Goal: Task Accomplishment & Management: Manage account settings

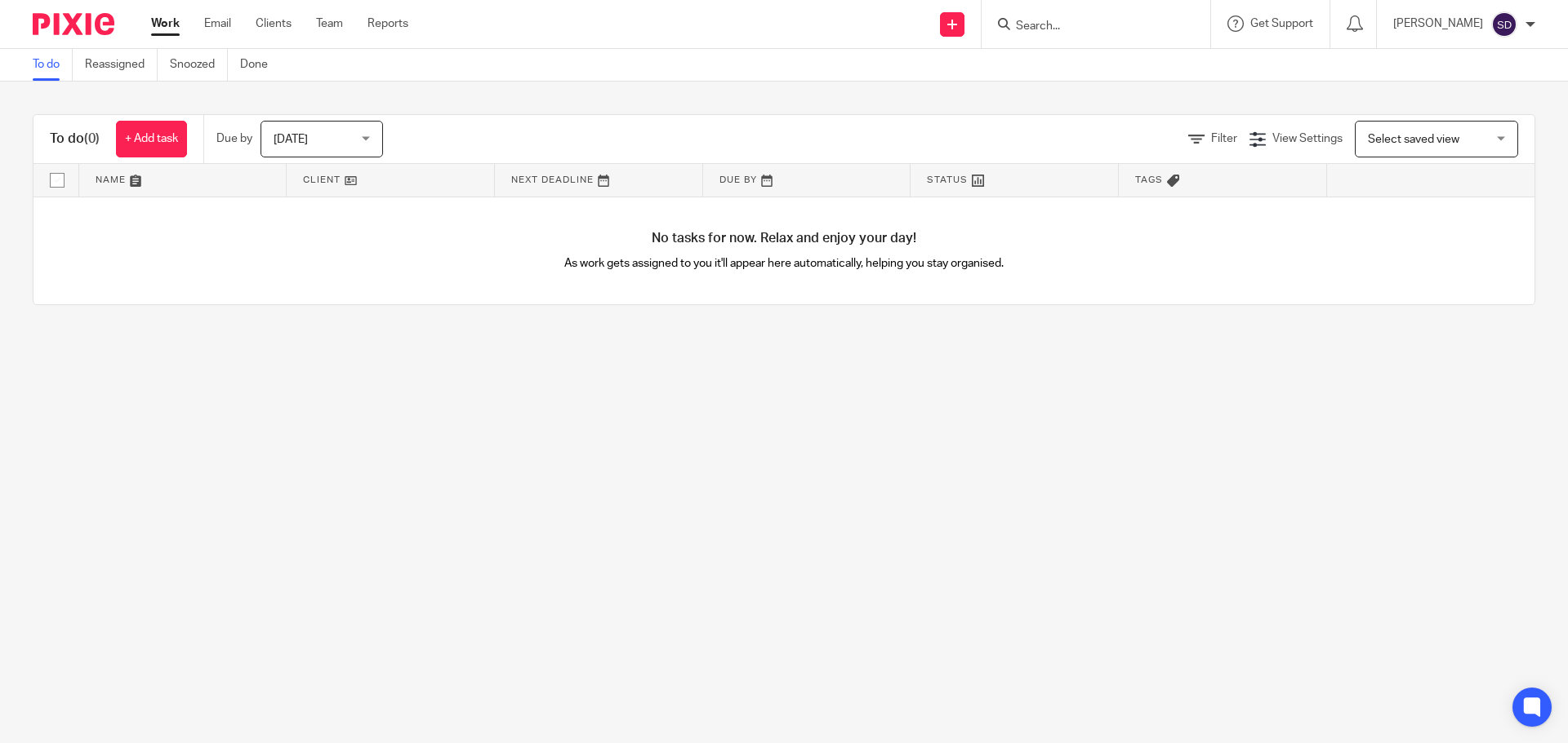
click at [1086, 31] on input "Search" at bounding box center [1087, 27] width 147 height 15
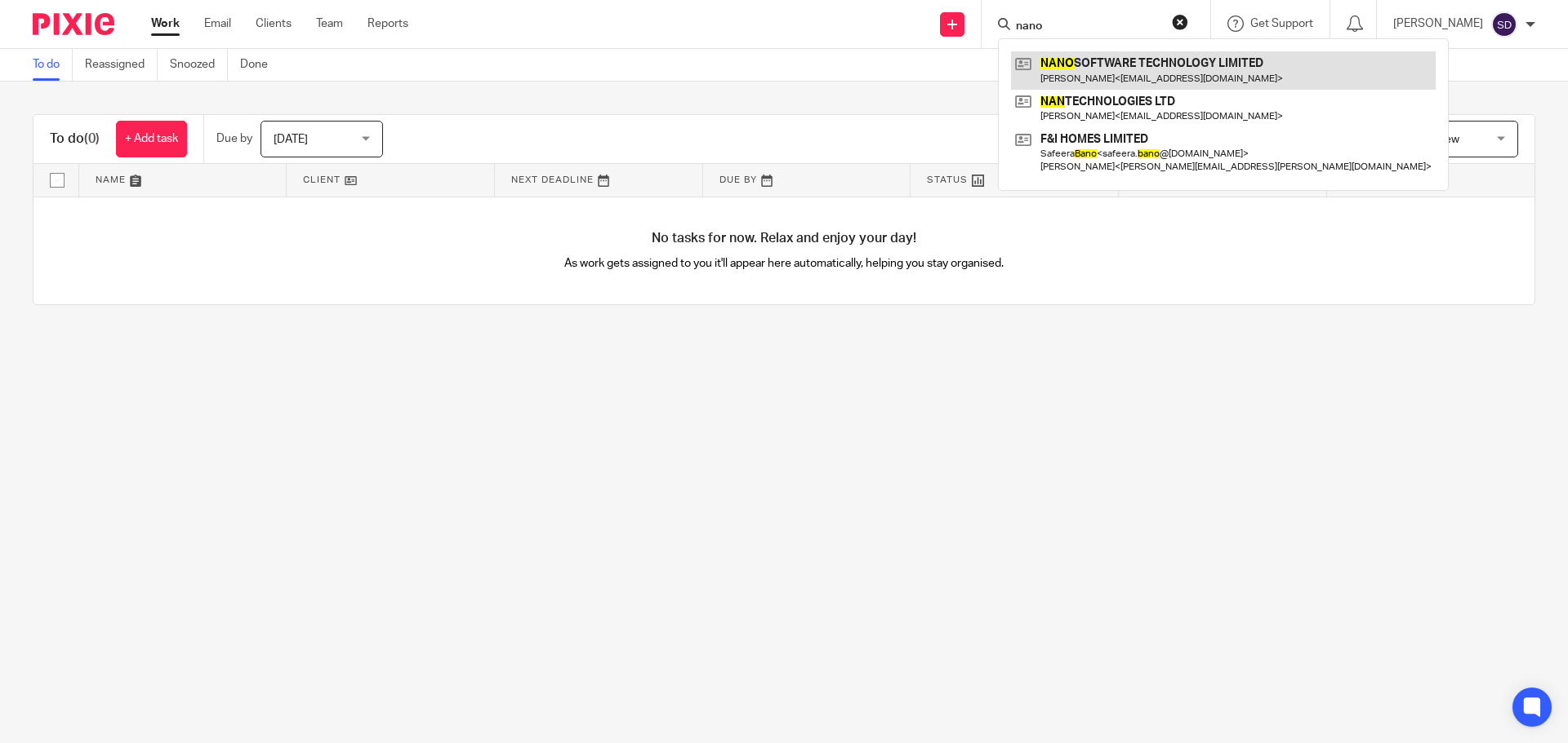
type input "nano"
click at [1115, 87] on link at bounding box center [1223, 70] width 425 height 38
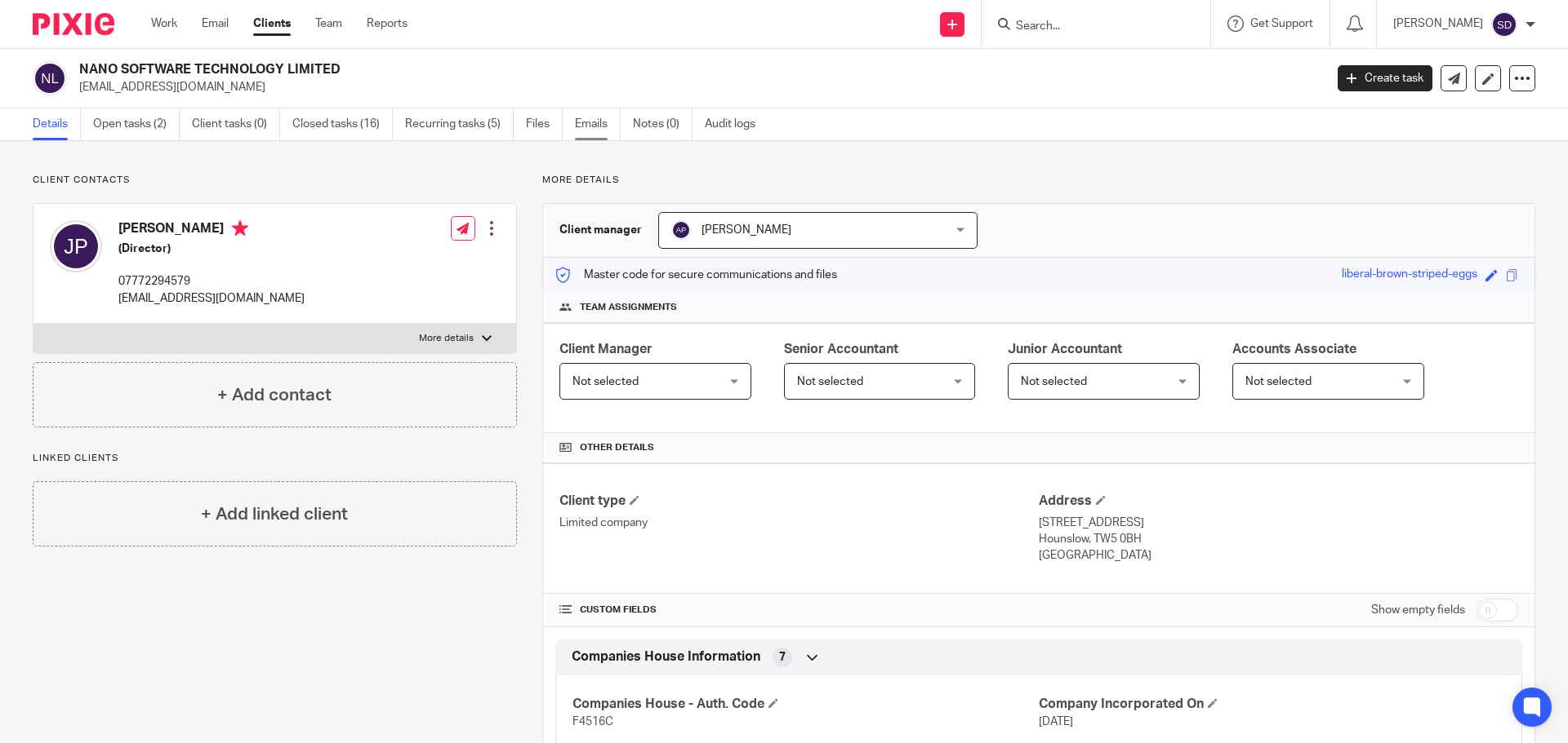
click at [608, 123] on link "Emails" at bounding box center [598, 125] width 46 height 32
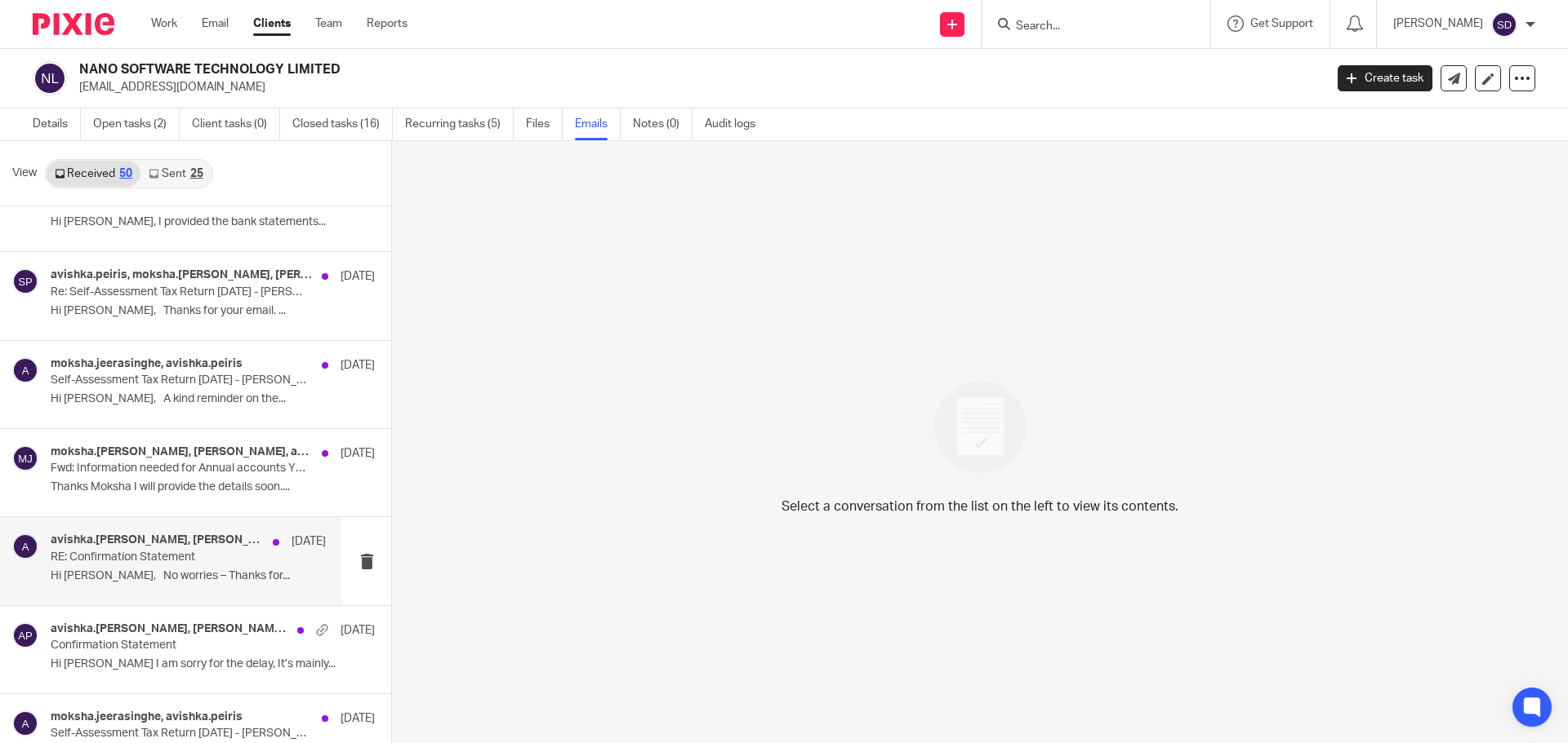
scroll to position [1959, 0]
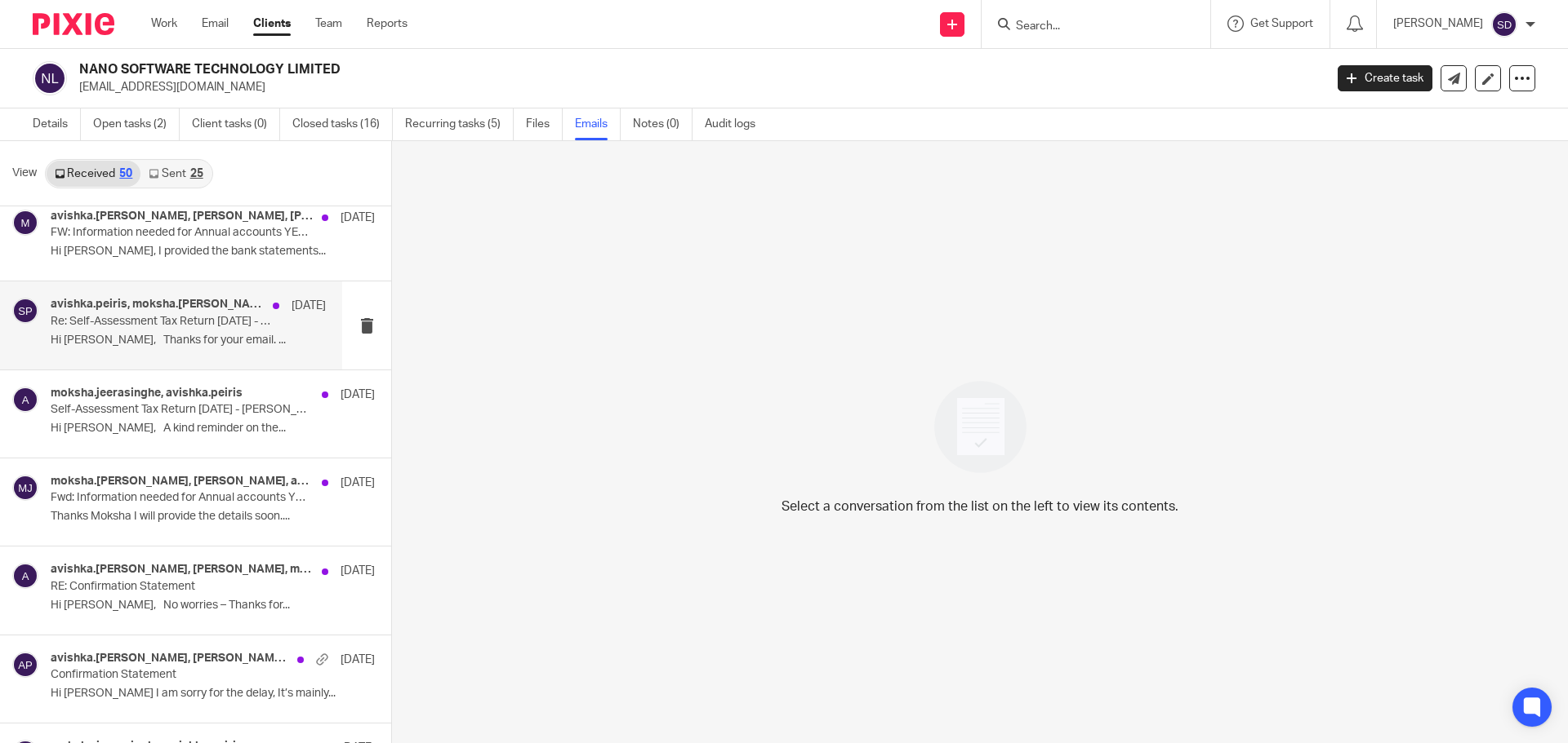
click at [236, 341] on p "Hi [PERSON_NAME], Thanks for your email. ..." at bounding box center [188, 340] width 275 height 14
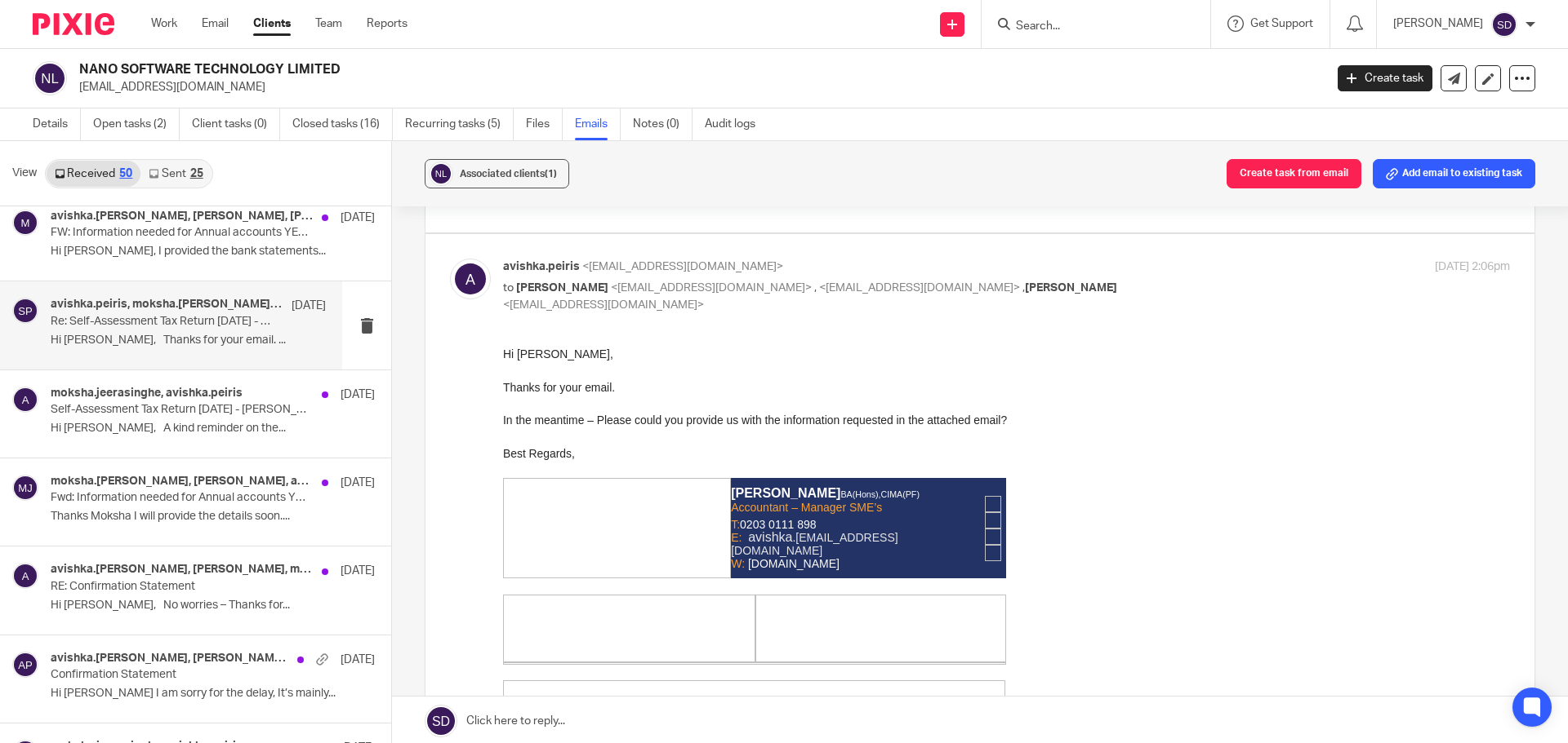
scroll to position [0, 0]
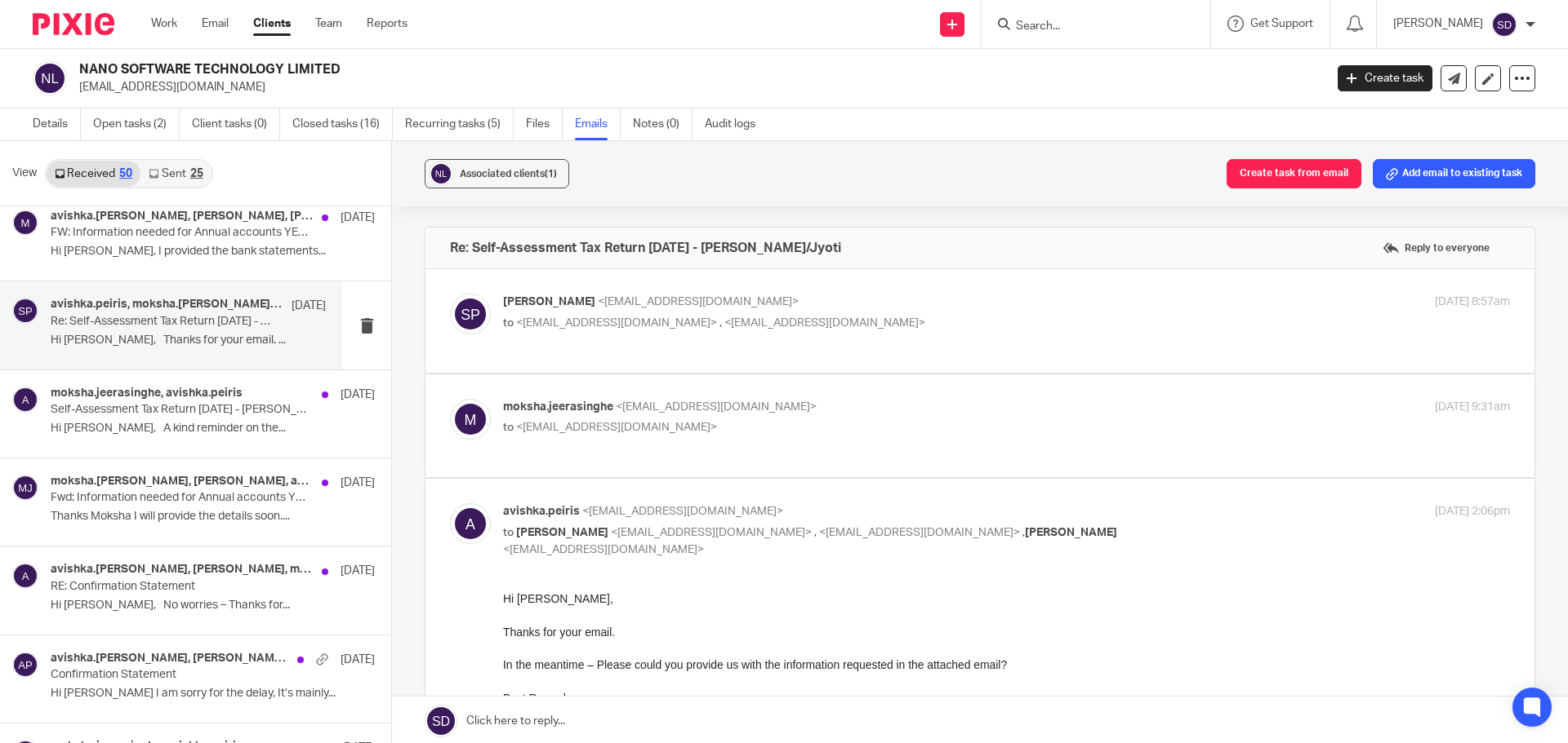
click at [843, 464] on label at bounding box center [980, 426] width 1109 height 104
click at [449, 399] on input "checkbox" at bounding box center [449, 399] width 1 height 1
checkbox input "true"
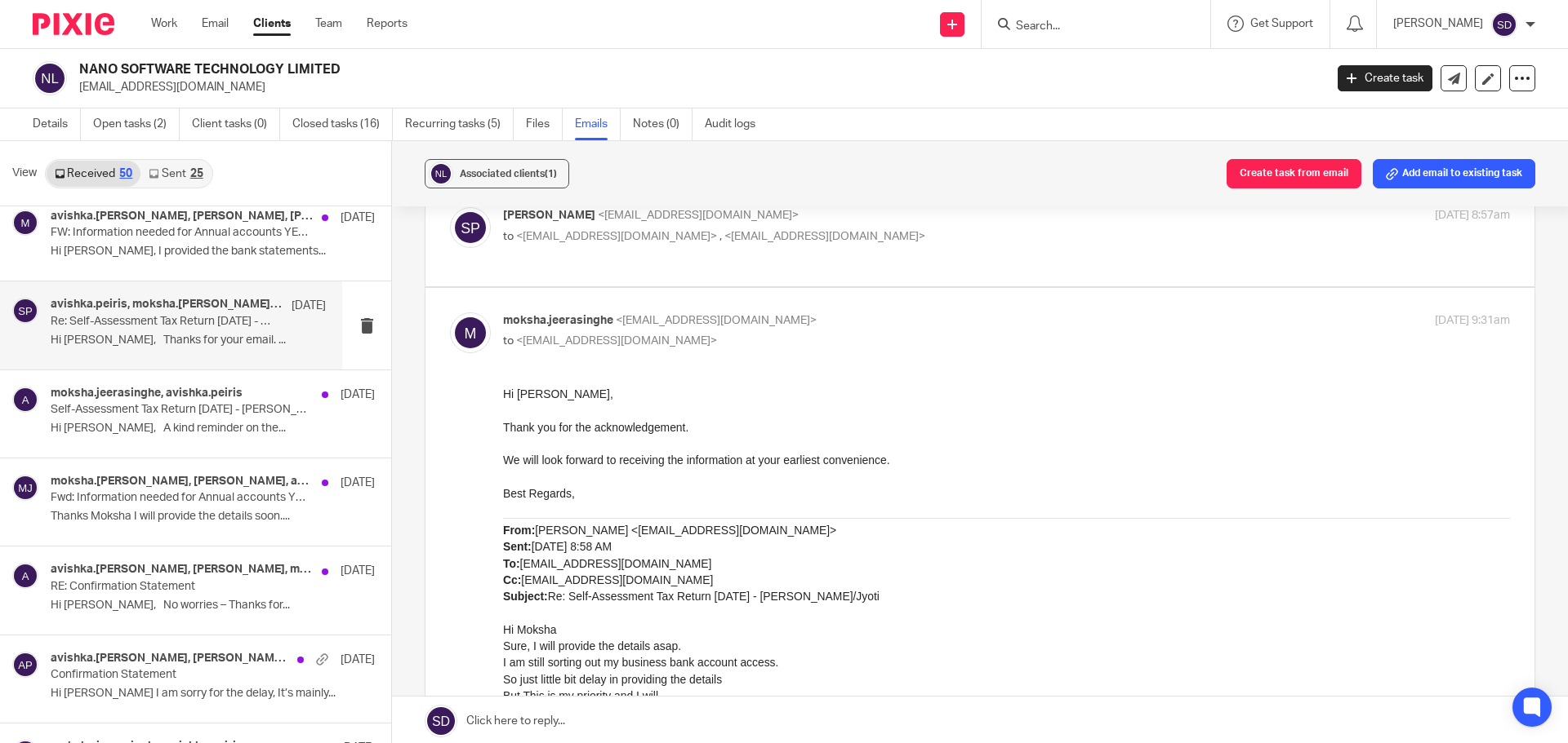
scroll to position [81, 0]
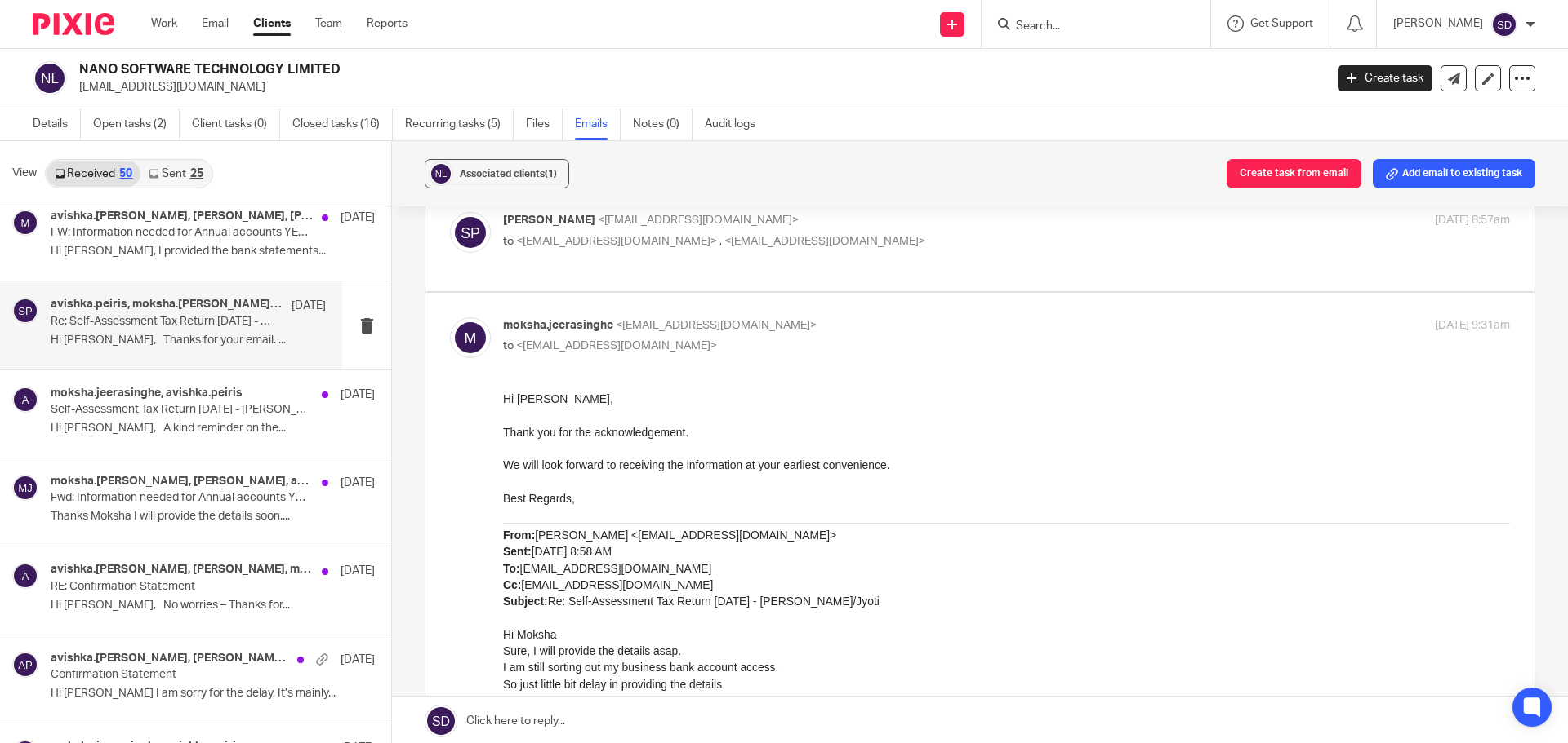
click at [973, 266] on div "[PERSON_NAME] <[EMAIL_ADDRESS][DOMAIN_NAME]> to <[EMAIL_ADDRESS][DOMAIN_NAME]> …" at bounding box center [979, 238] width 1060 height 54
click at [970, 272] on label at bounding box center [980, 239] width 1109 height 104
click at [449, 212] on input "checkbox" at bounding box center [449, 212] width 1 height 1
checkbox input "true"
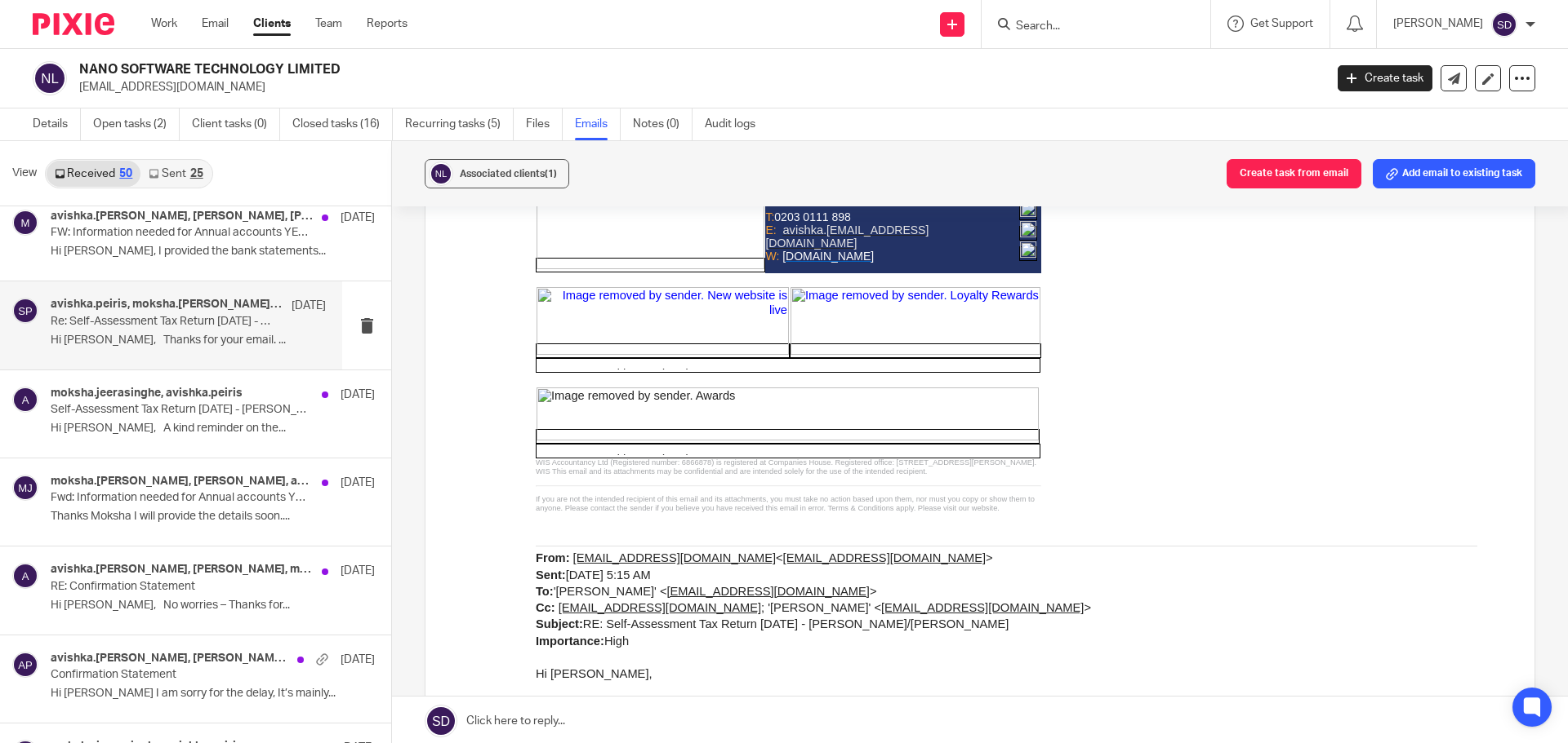
scroll to position [1387, 0]
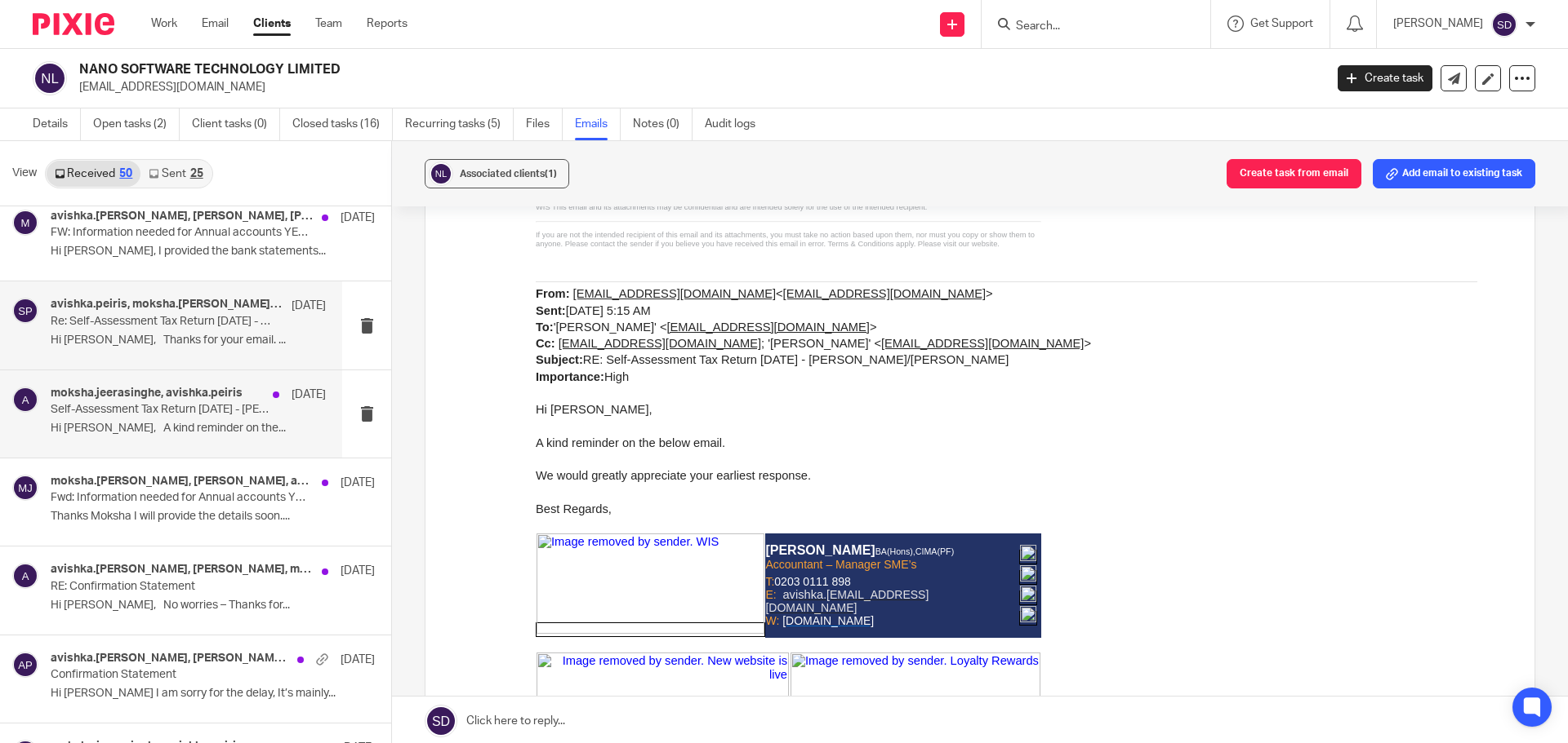
click at [248, 420] on div "moksha.jeerasinghe, avishka.peiris [DATE] Self-Assessment Tax Return [DATE] - […" at bounding box center [188, 414] width 275 height 54
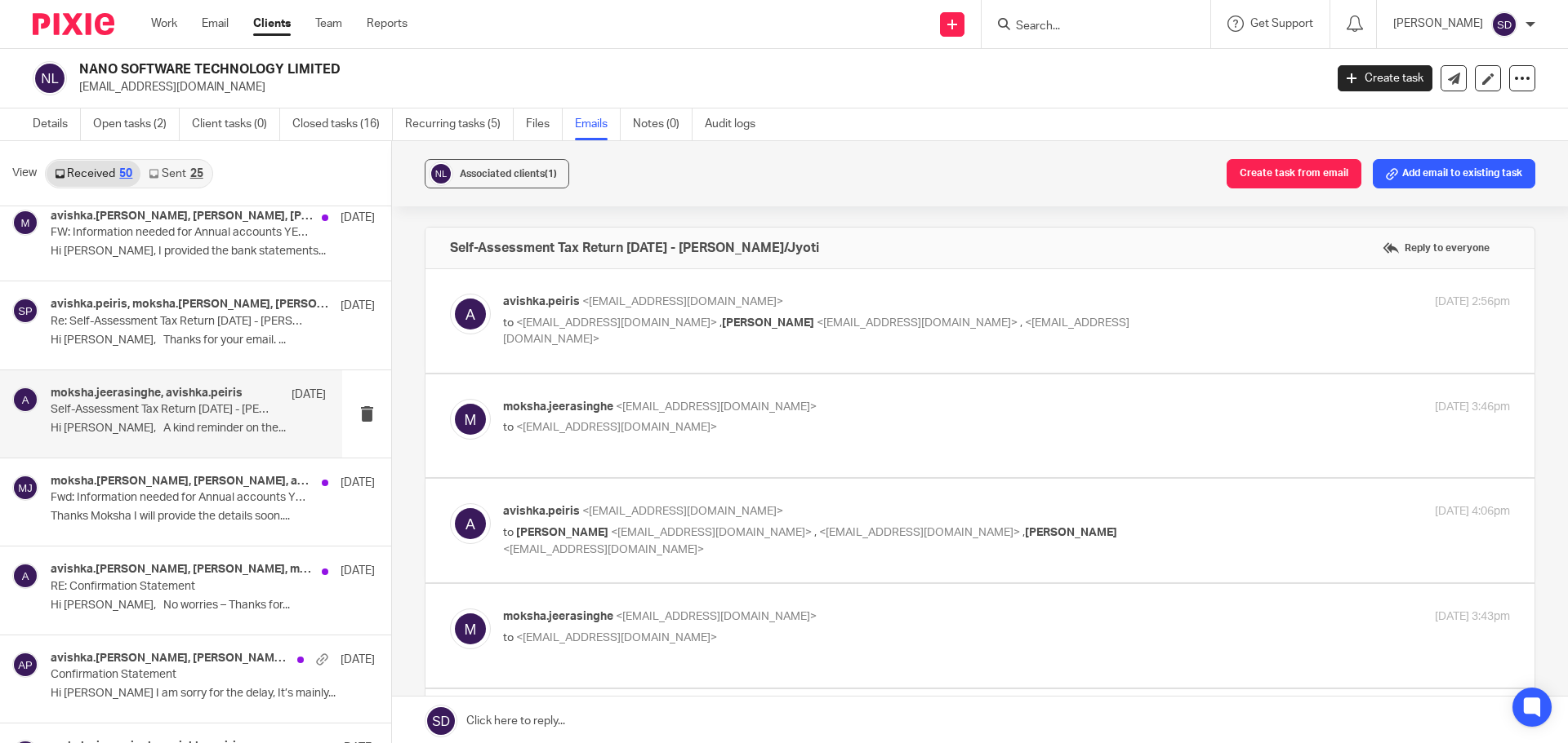
scroll to position [0, 0]
click at [288, 254] on p "Hi [PERSON_NAME], I provided the bank statements..." at bounding box center [188, 251] width 275 height 14
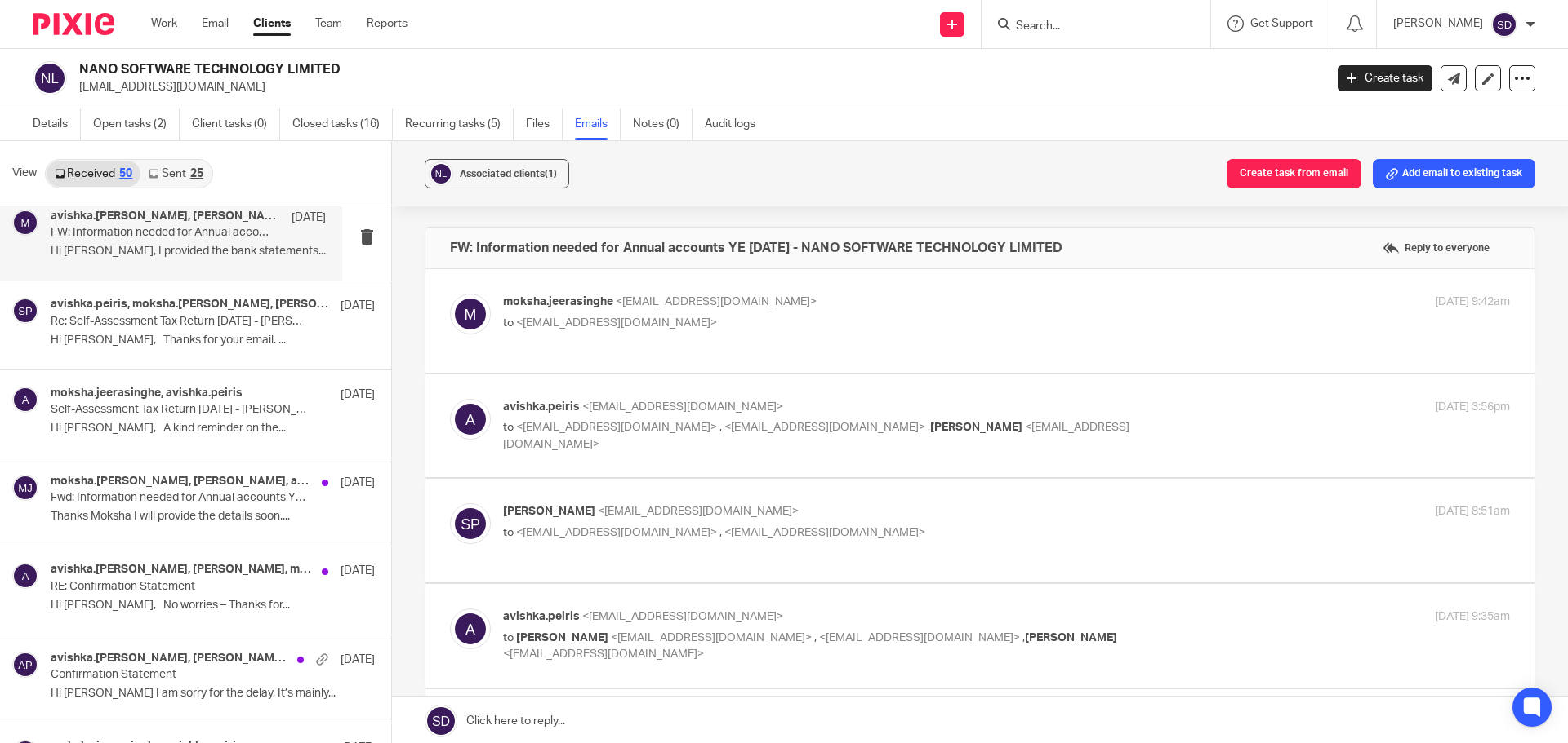
click at [767, 357] on label at bounding box center [980, 321] width 1109 height 104
click at [449, 294] on input "checkbox" at bounding box center [449, 293] width 1 height 1
checkbox input "true"
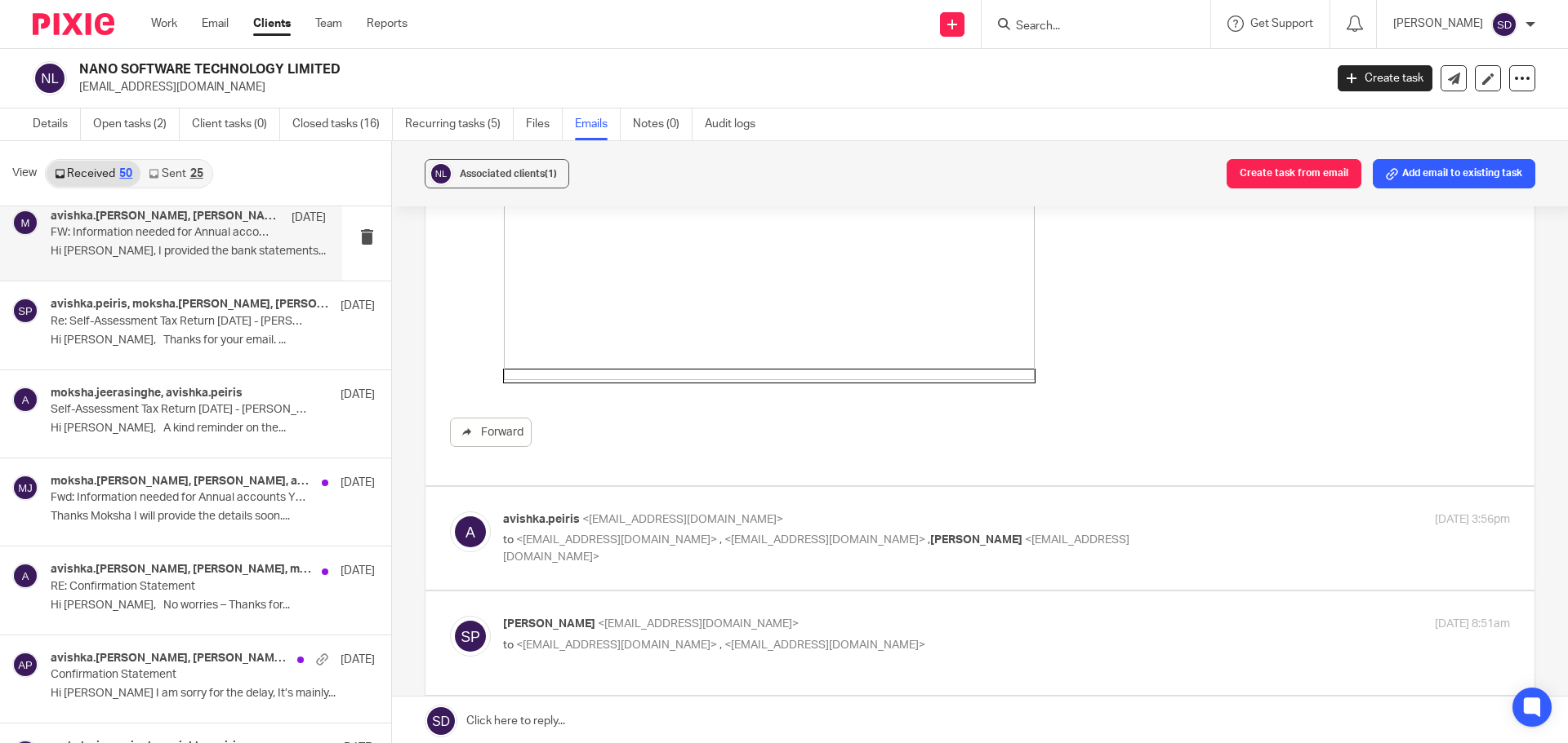
scroll to position [979, 0]
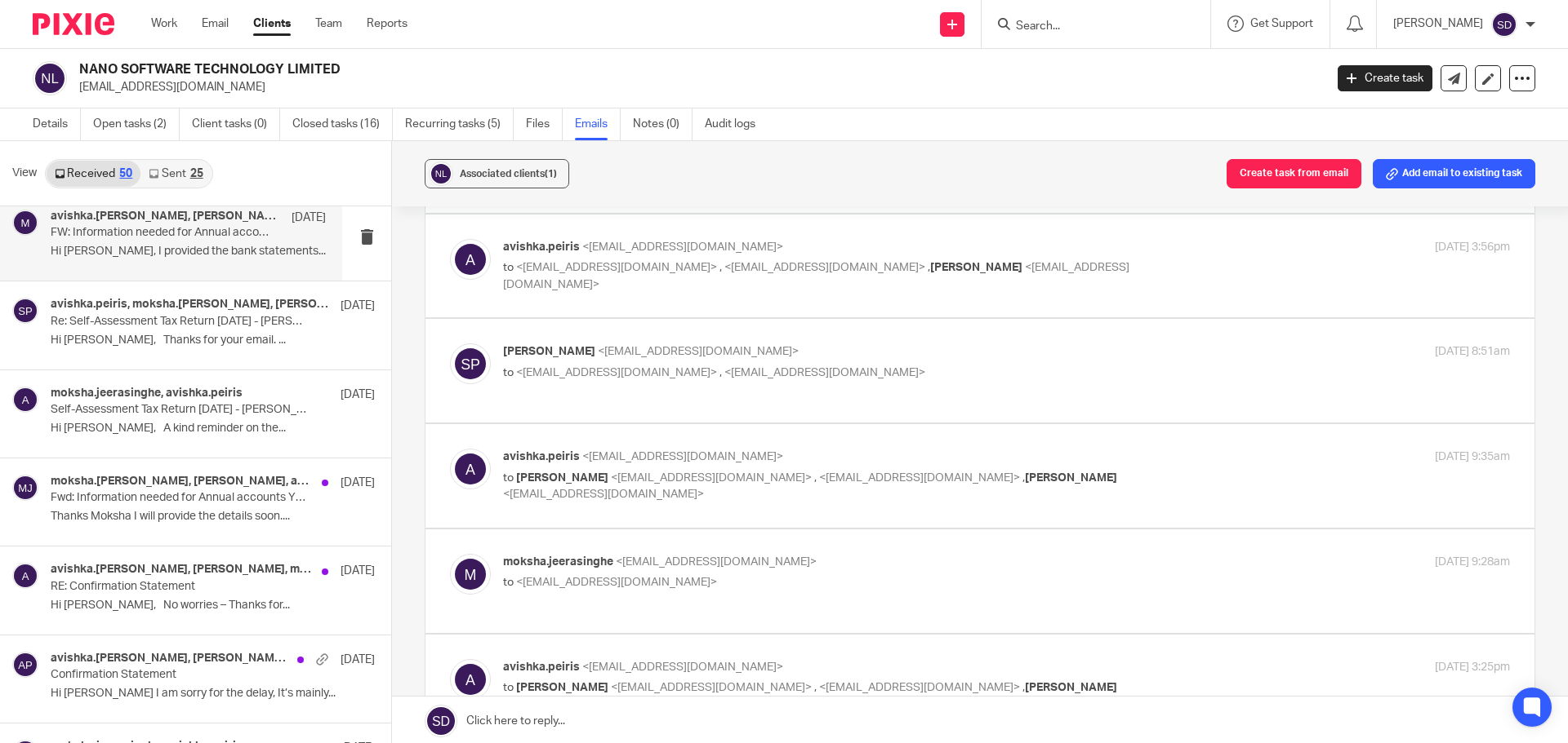
click at [723, 301] on label at bounding box center [980, 266] width 1109 height 104
click at [449, 239] on input "checkbox" at bounding box center [449, 238] width 1 height 1
checkbox input "true"
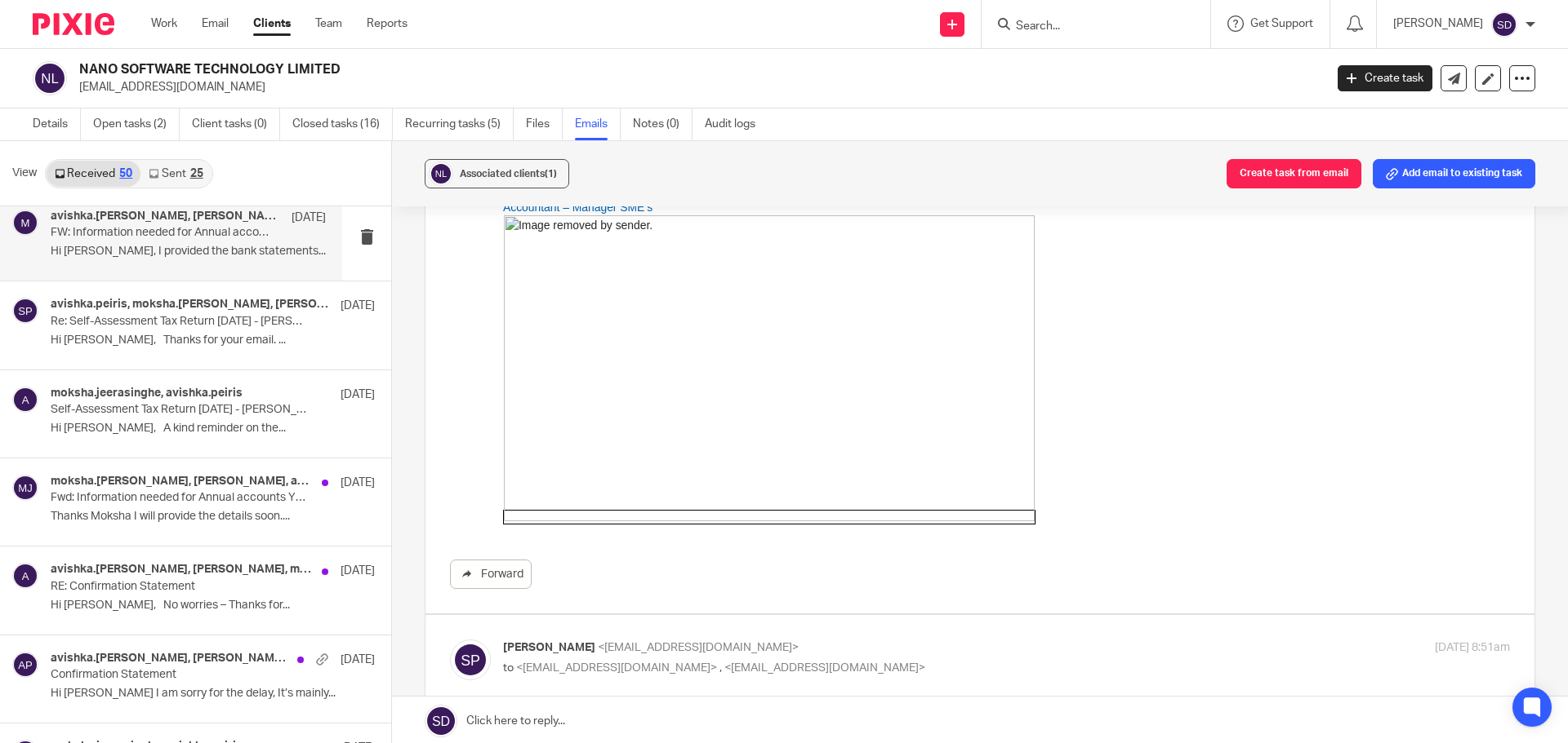
scroll to position [1877, 0]
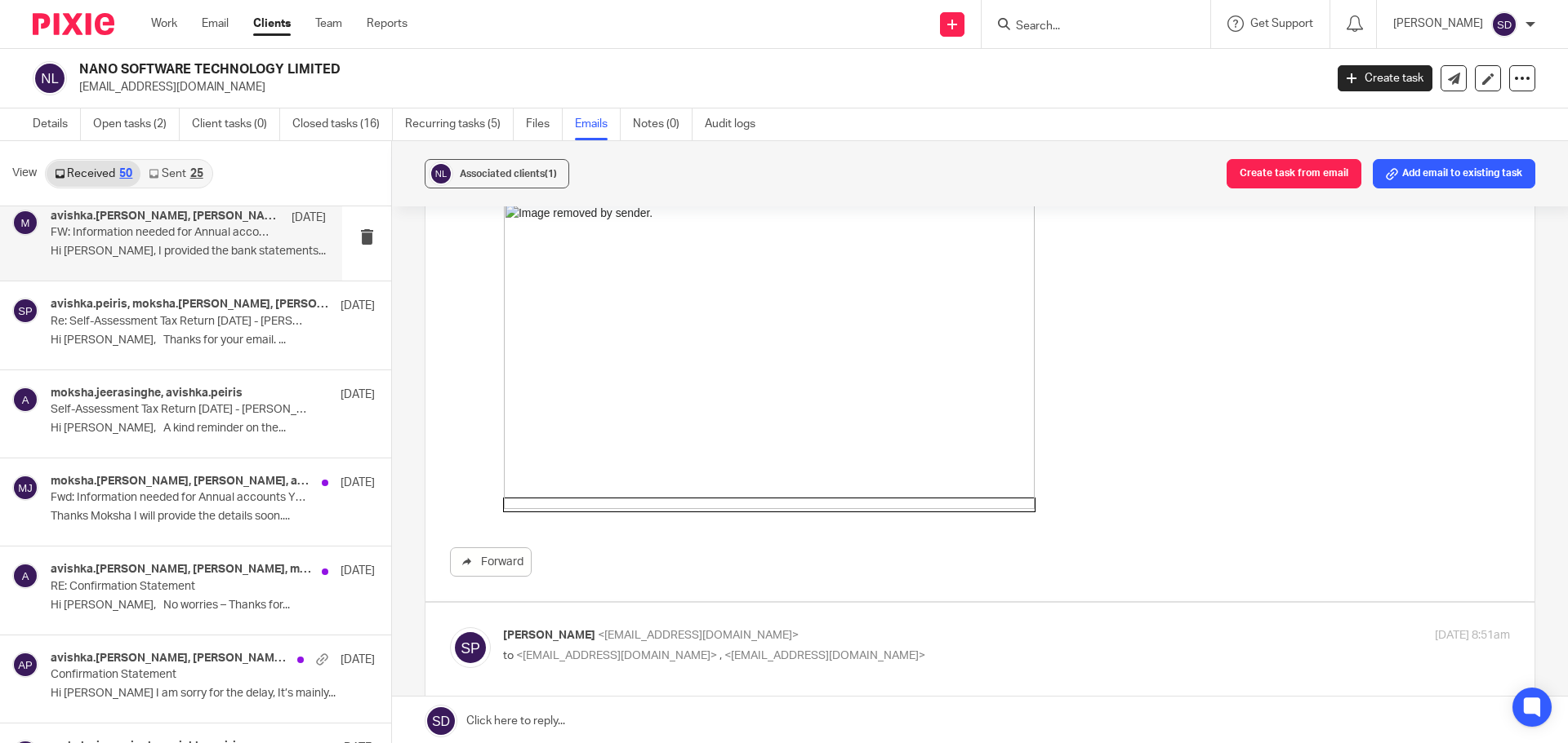
click at [180, 174] on link "Sent 25" at bounding box center [175, 173] width 70 height 26
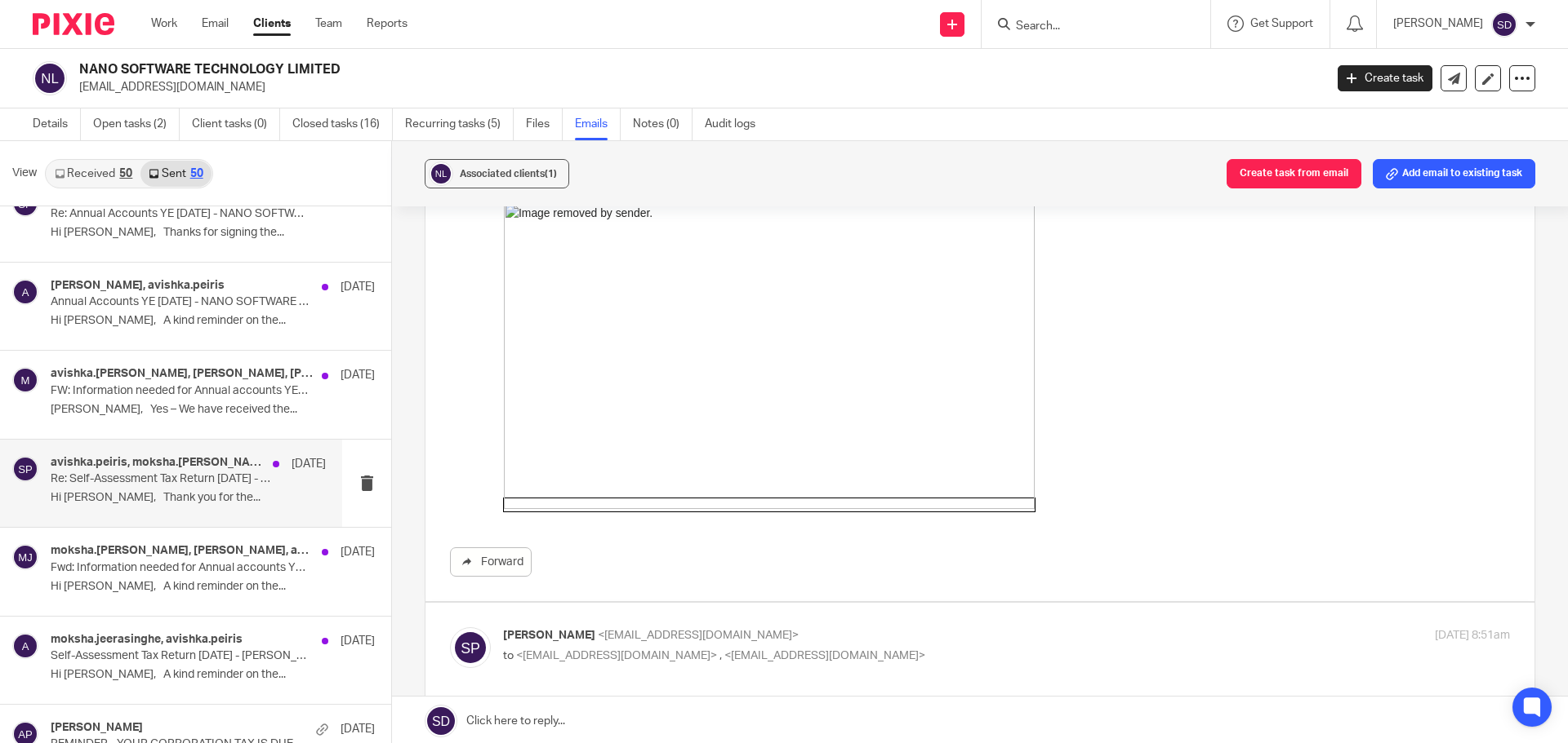
scroll to position [2377, 0]
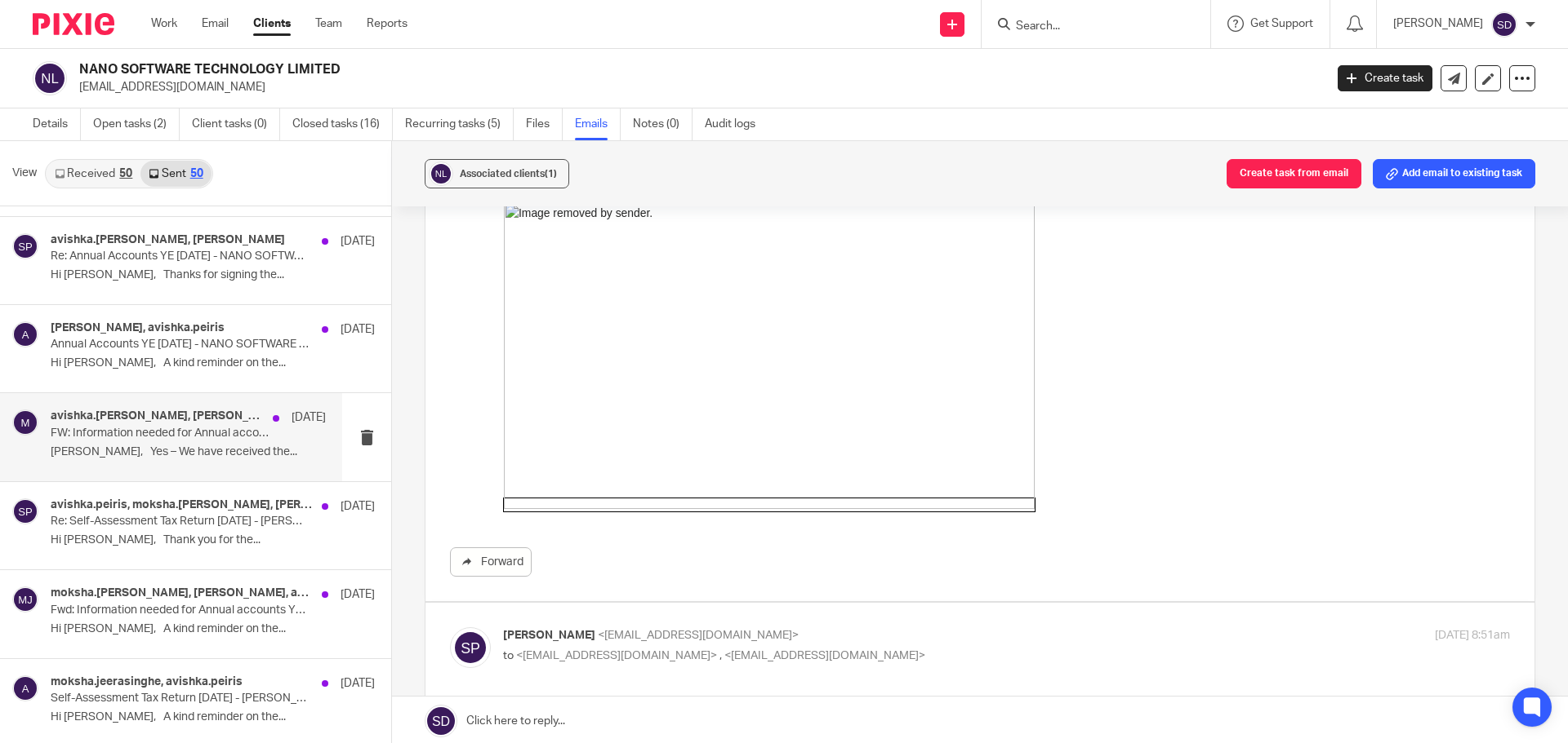
click at [245, 455] on p "[PERSON_NAME], Yes – We have received the..." at bounding box center [188, 452] width 275 height 14
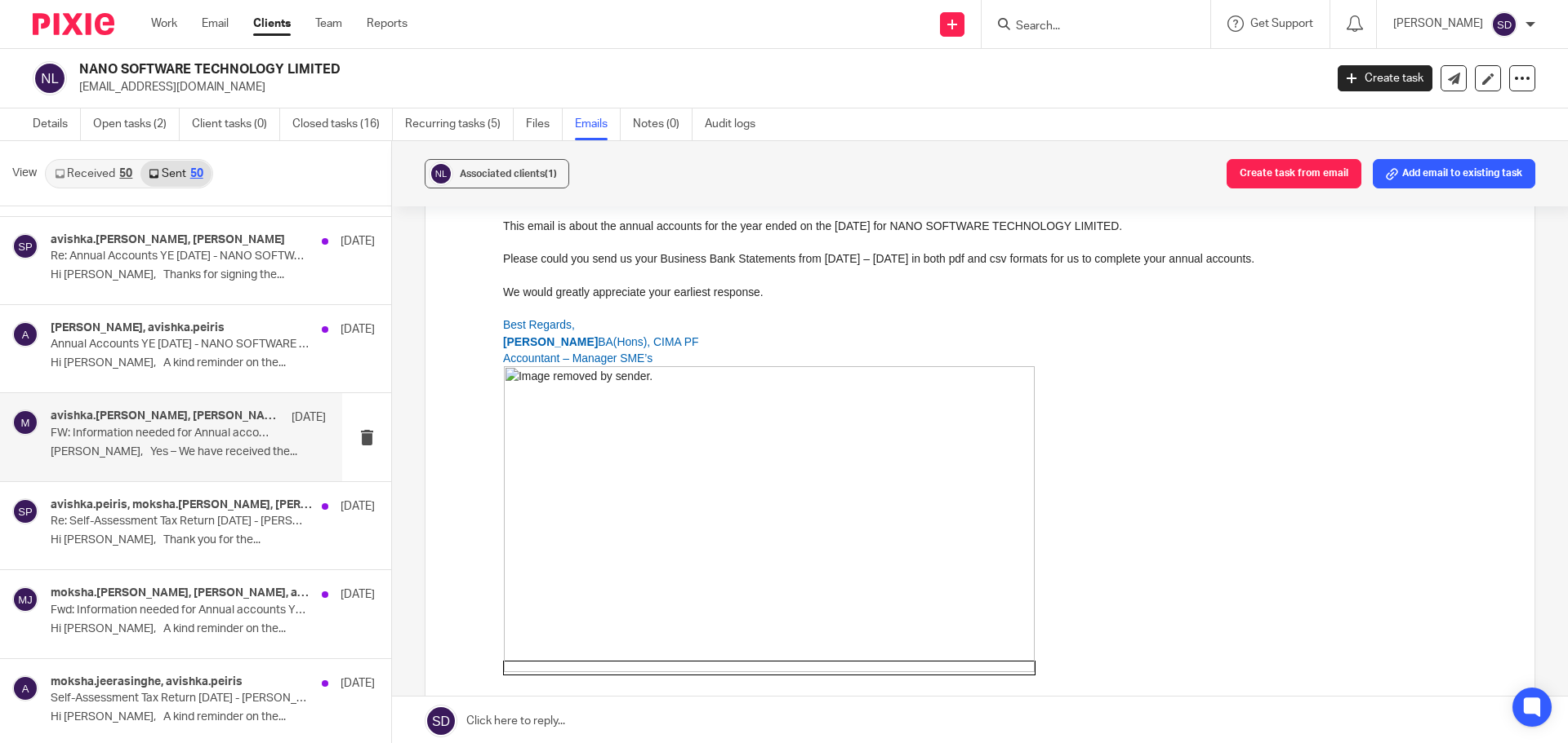
scroll to position [2122, 0]
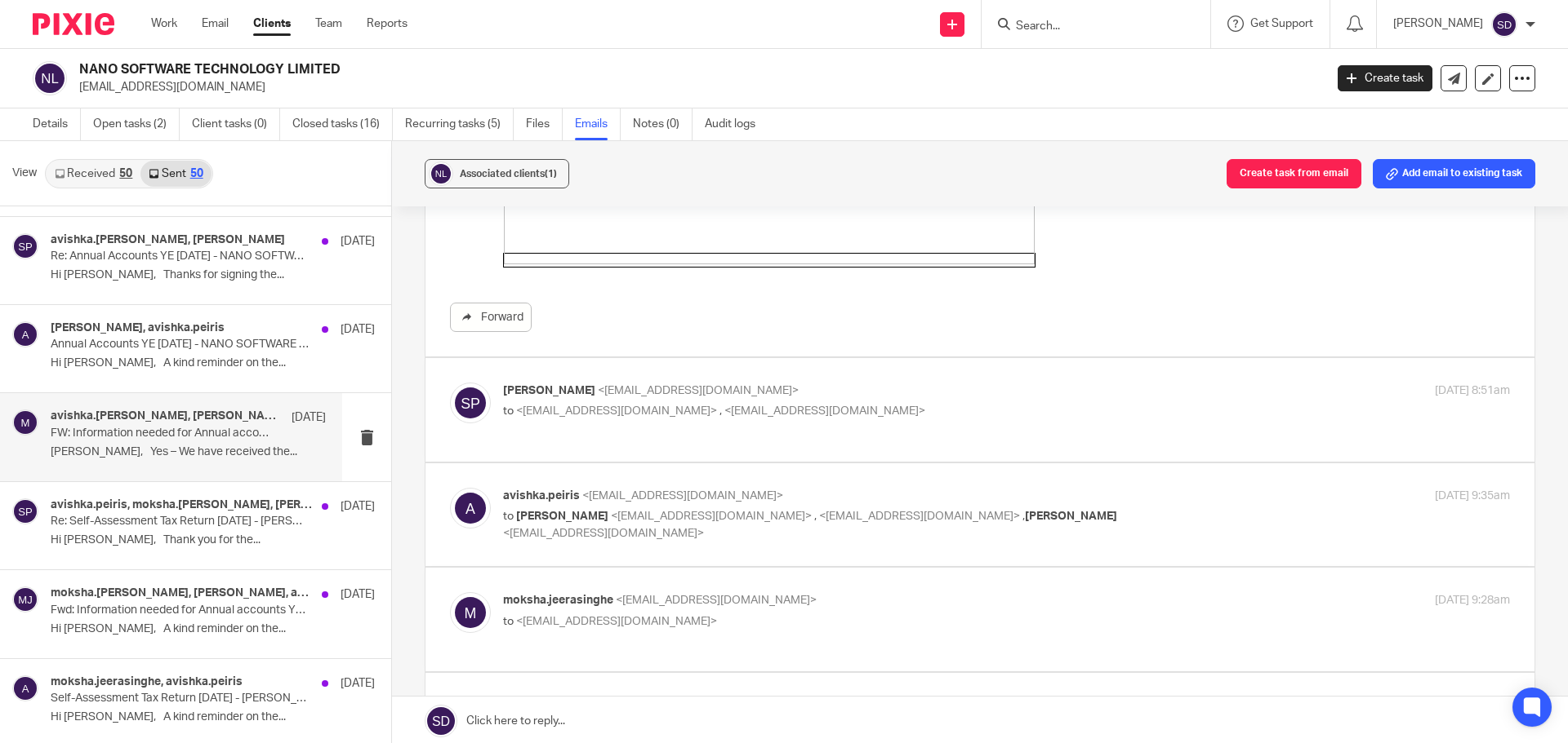
click at [771, 454] on label at bounding box center [980, 410] width 1109 height 104
click at [449, 383] on input "checkbox" at bounding box center [449, 382] width 1 height 1
checkbox input "true"
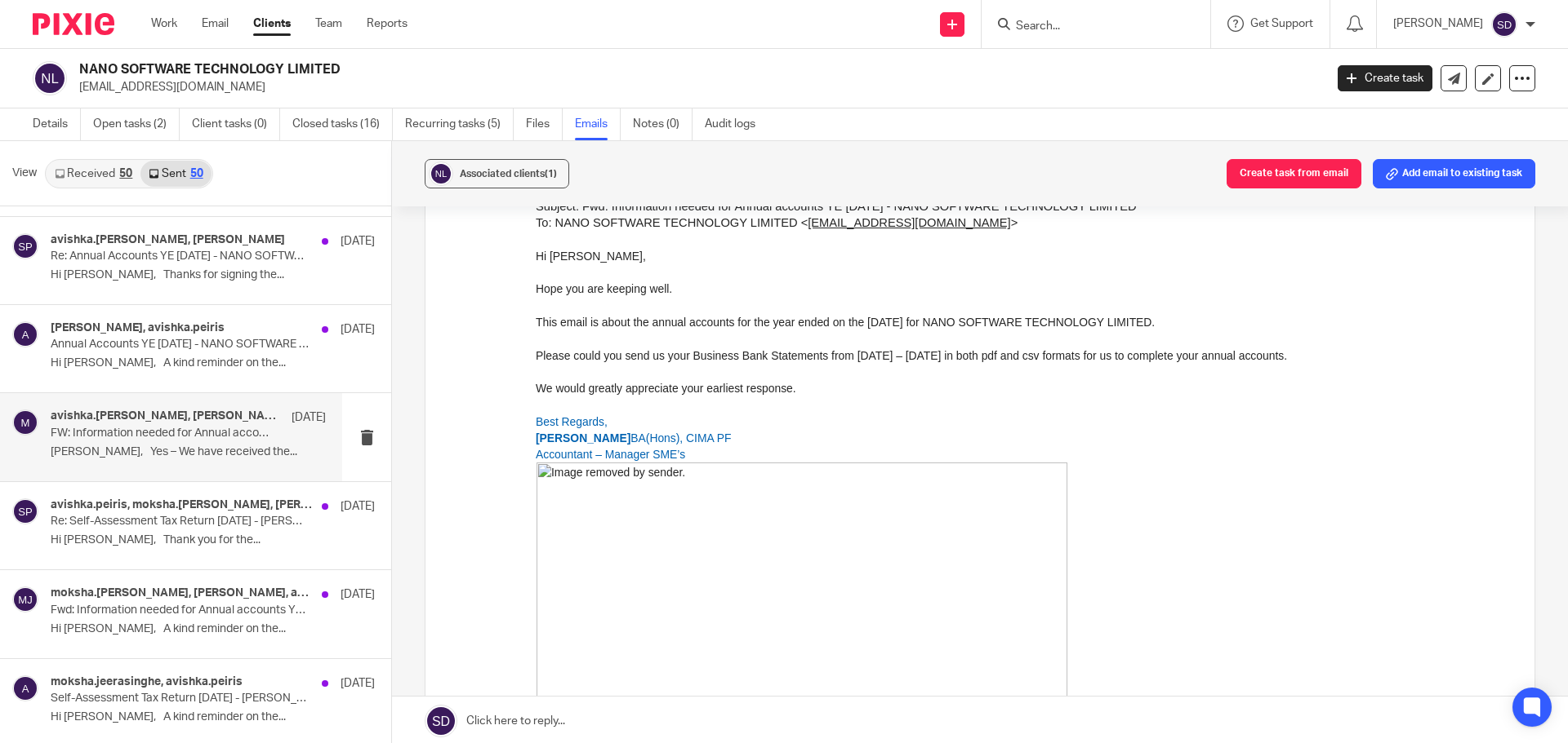
scroll to position [3509, 0]
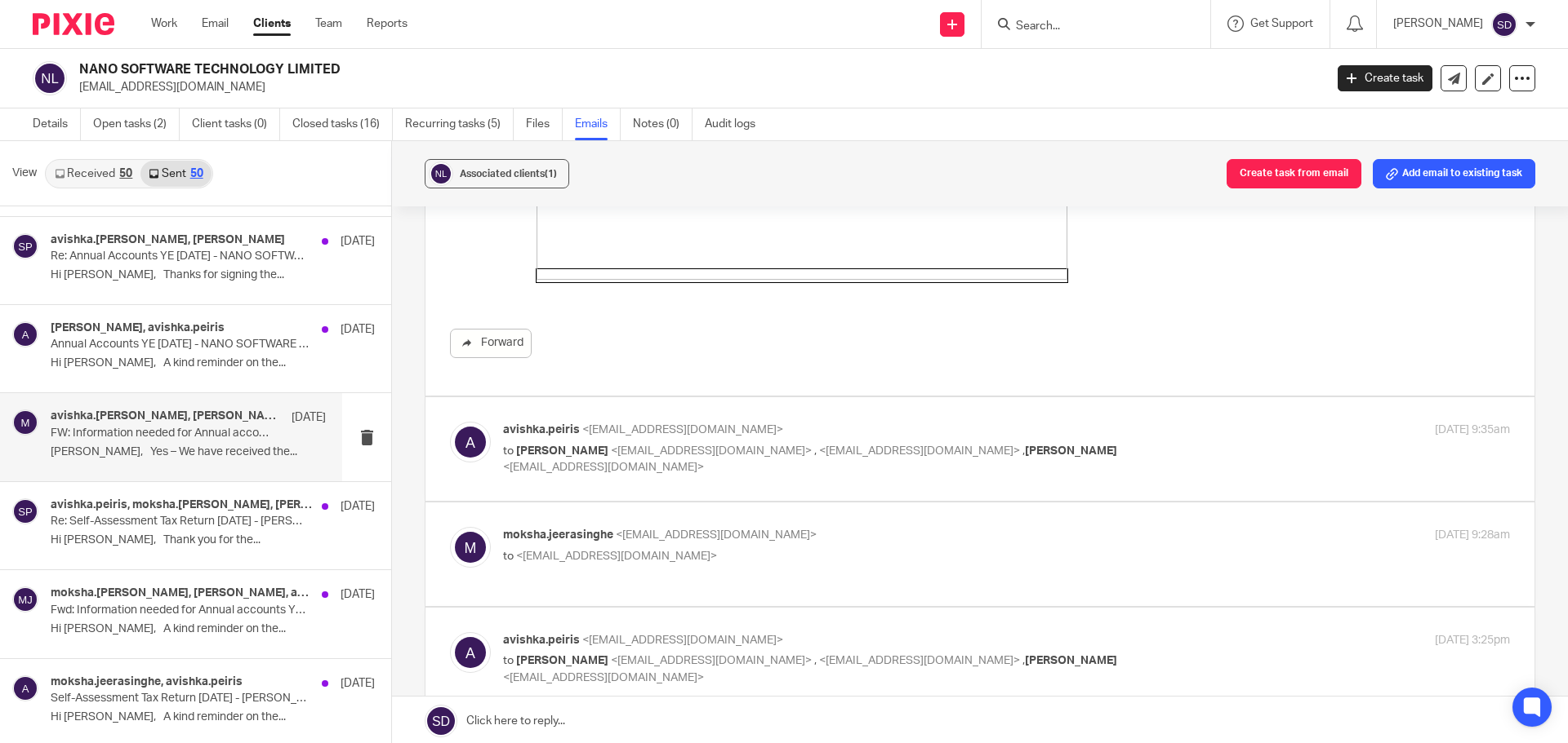
click at [823, 479] on label at bounding box center [980, 449] width 1109 height 104
click at [449, 421] on input "checkbox" at bounding box center [449, 421] width 1 height 1
checkbox input "true"
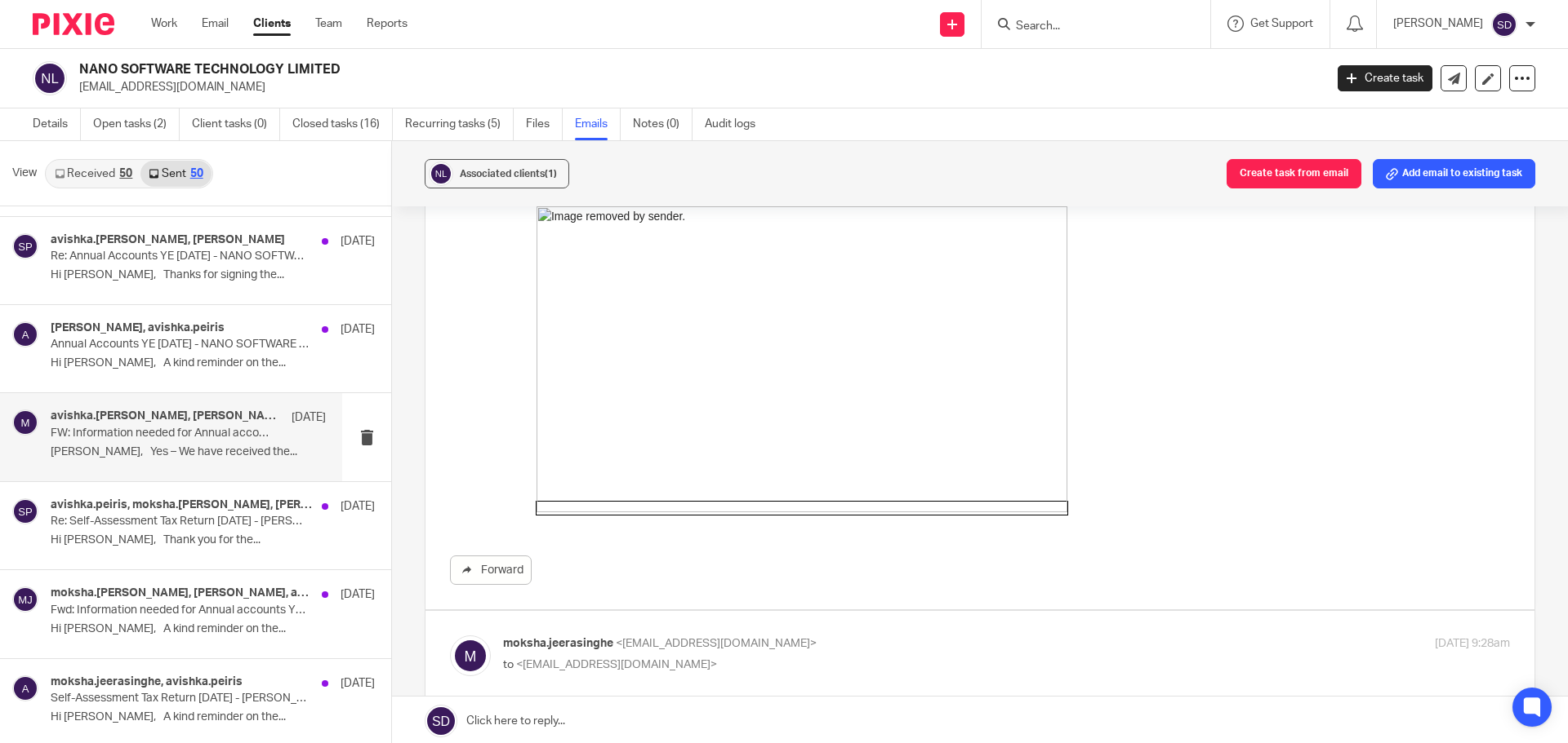
scroll to position [5386, 0]
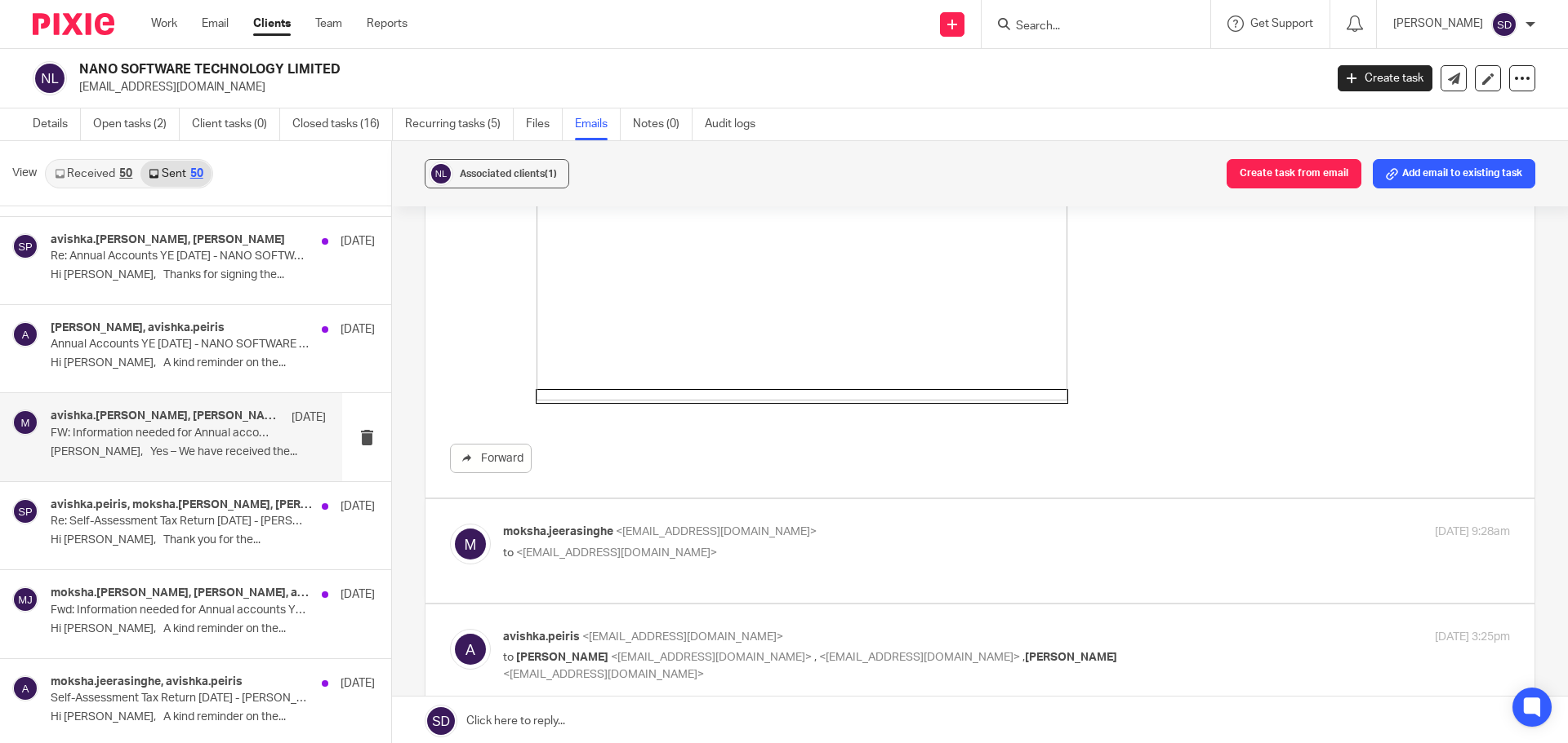
click at [826, 573] on div "moksha.jeerasinghe <[EMAIL_ADDRESS][DOMAIN_NAME]> to <[EMAIL_ADDRESS][DOMAIN_NA…" at bounding box center [979, 551] width 1060 height 54
click at [828, 584] on label at bounding box center [980, 551] width 1109 height 104
click at [449, 524] on input "checkbox" at bounding box center [449, 523] width 1 height 1
checkbox input "true"
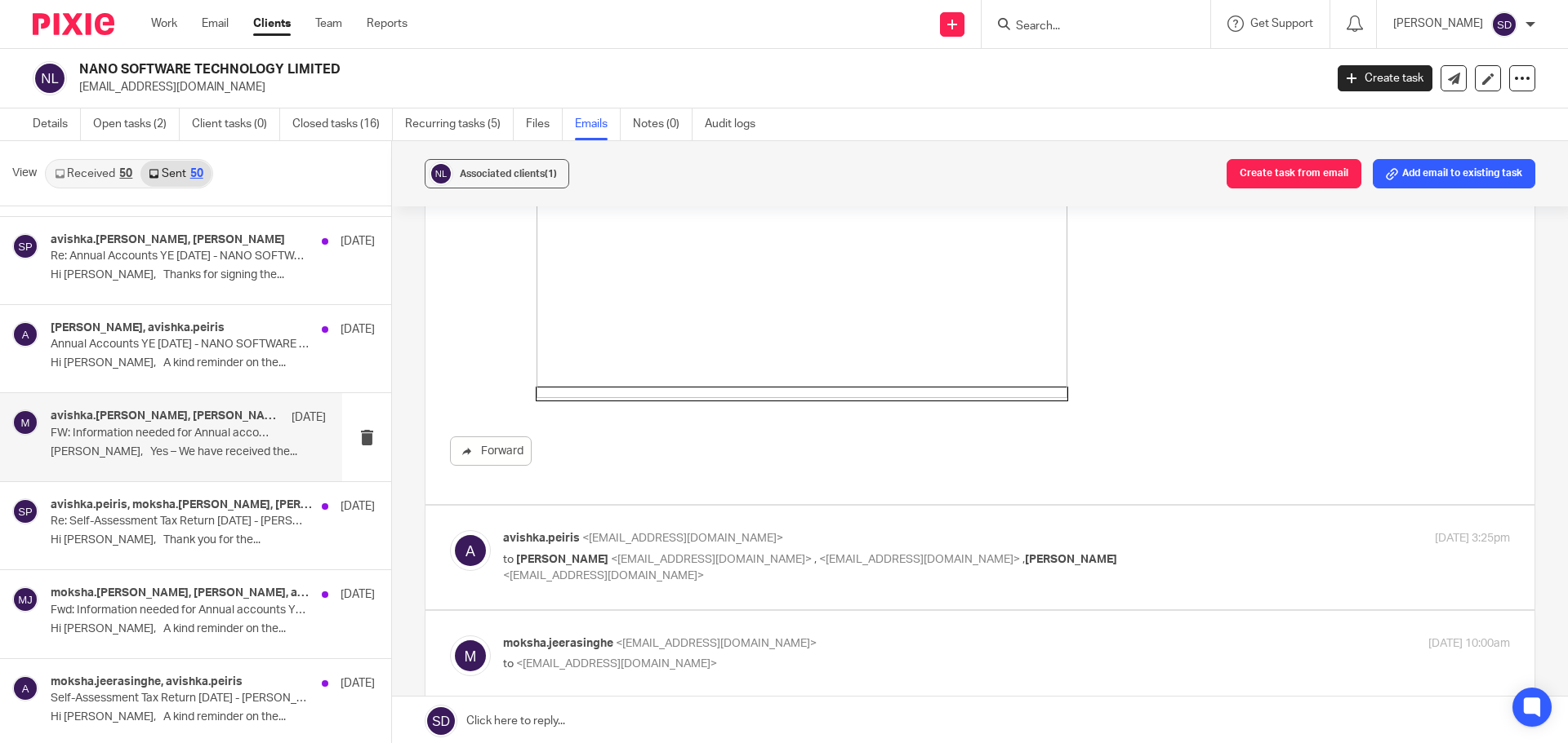
scroll to position [7753, 0]
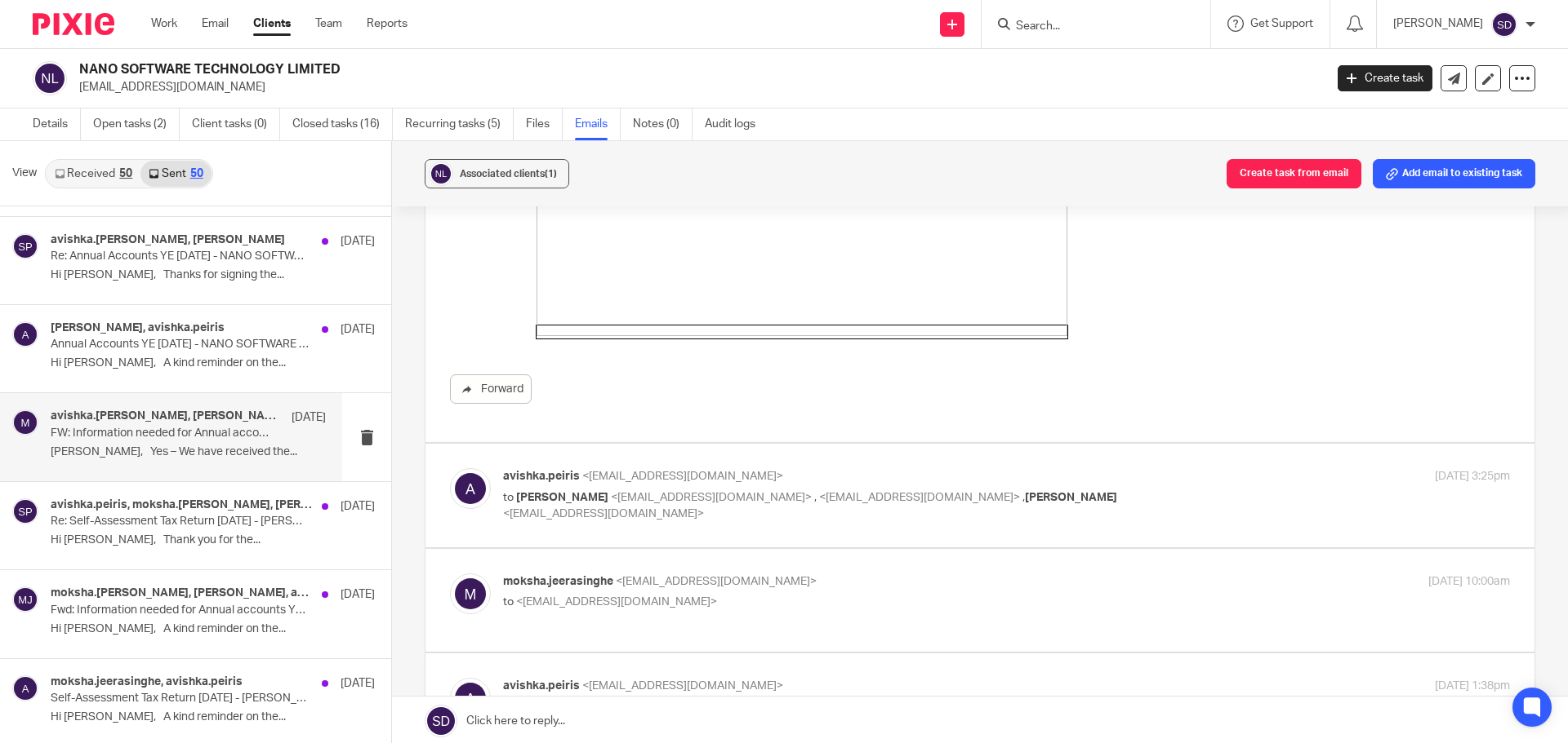
click at [831, 542] on label at bounding box center [980, 496] width 1109 height 104
click at [449, 468] on input "checkbox" at bounding box center [449, 468] width 1 height 1
checkbox input "true"
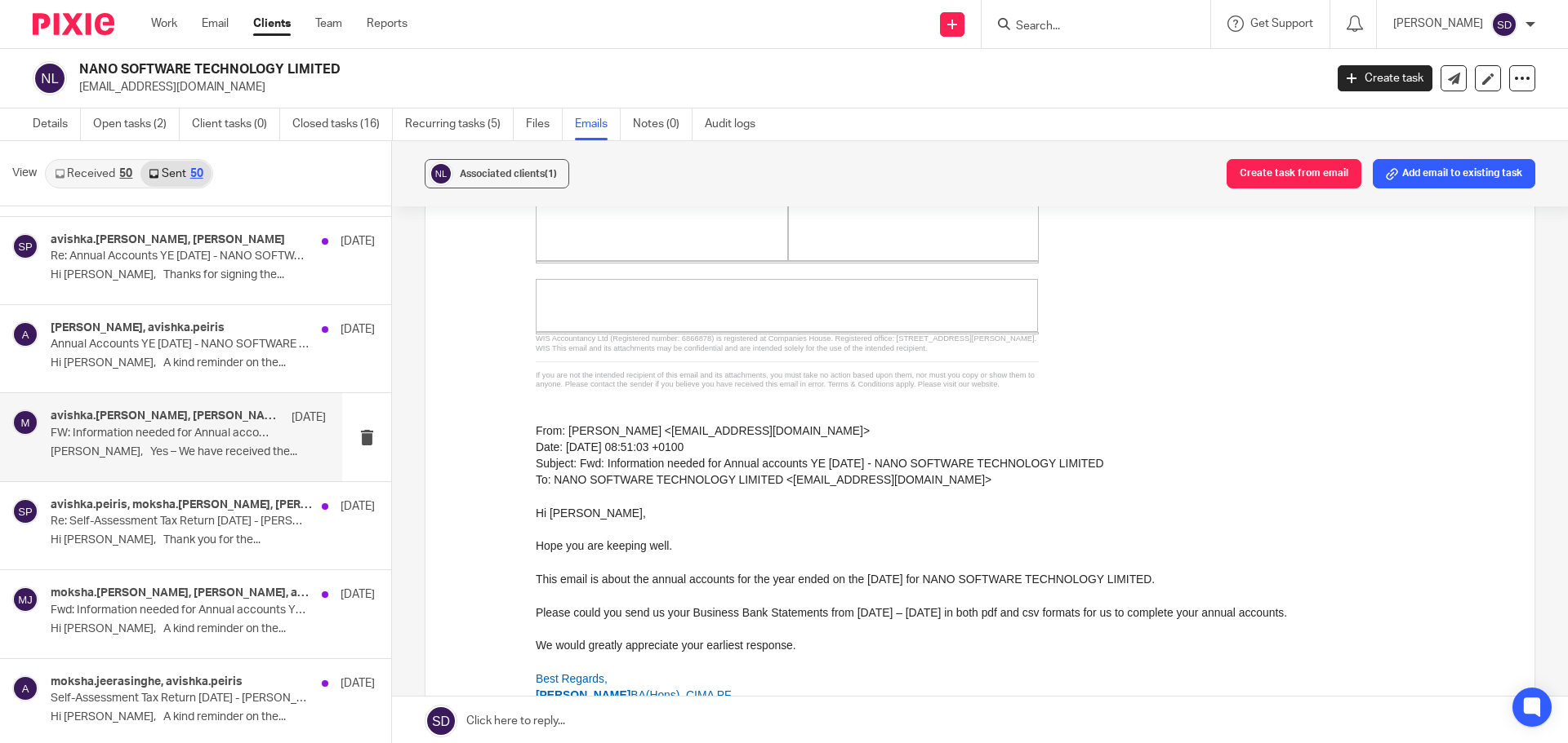
scroll to position [9629, 0]
